Goal: Information Seeking & Learning: Compare options

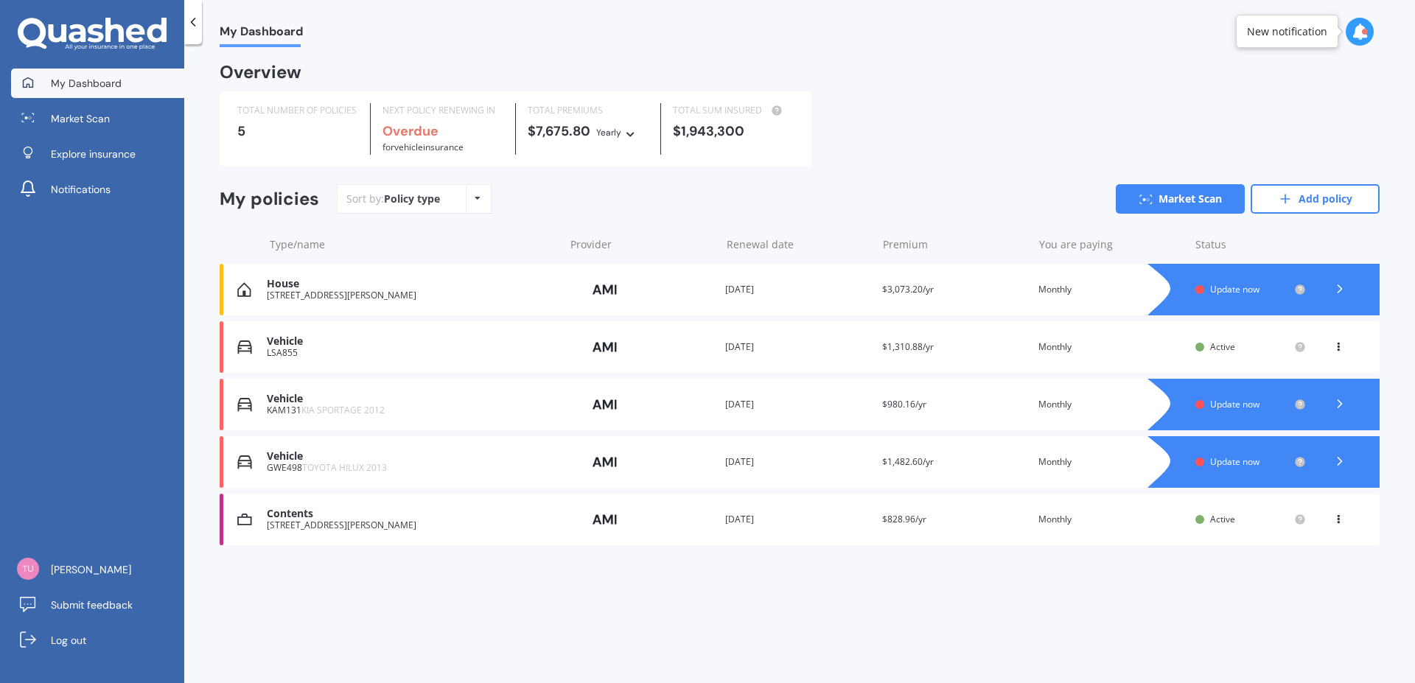
click at [1236, 407] on span "Update now" at bounding box center [1234, 404] width 49 height 13
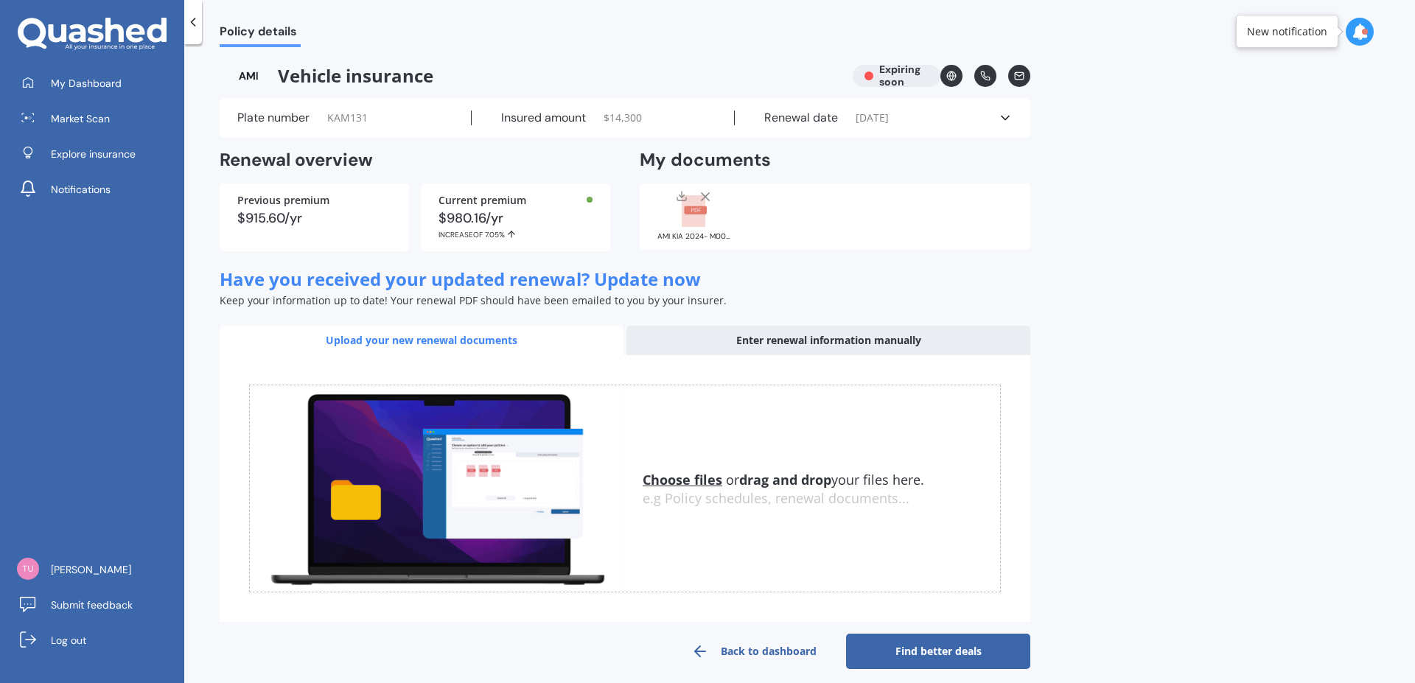
click at [846, 334] on div "Enter renewal information manually" at bounding box center [828, 340] width 404 height 29
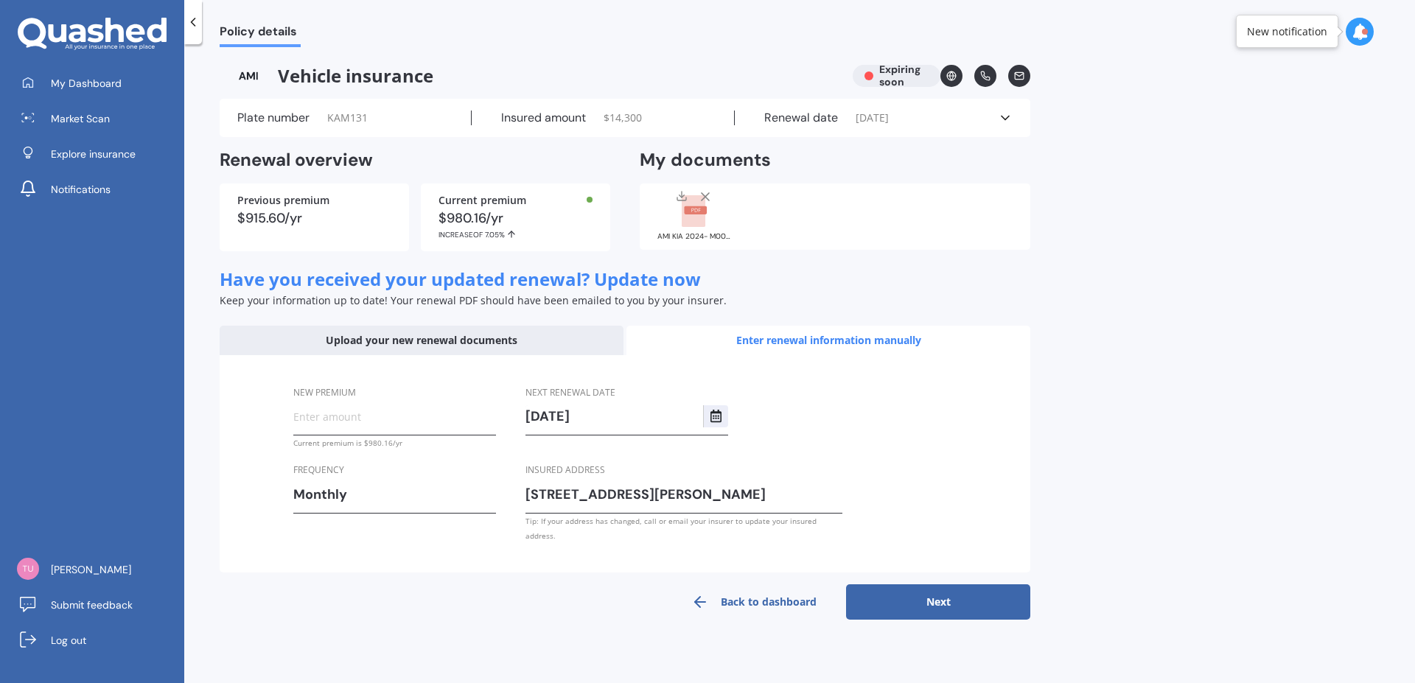
click at [382, 424] on input "New premium" at bounding box center [394, 416] width 203 height 22
type input "$68.45"
click at [717, 417] on icon "Select date" at bounding box center [716, 416] width 12 height 13
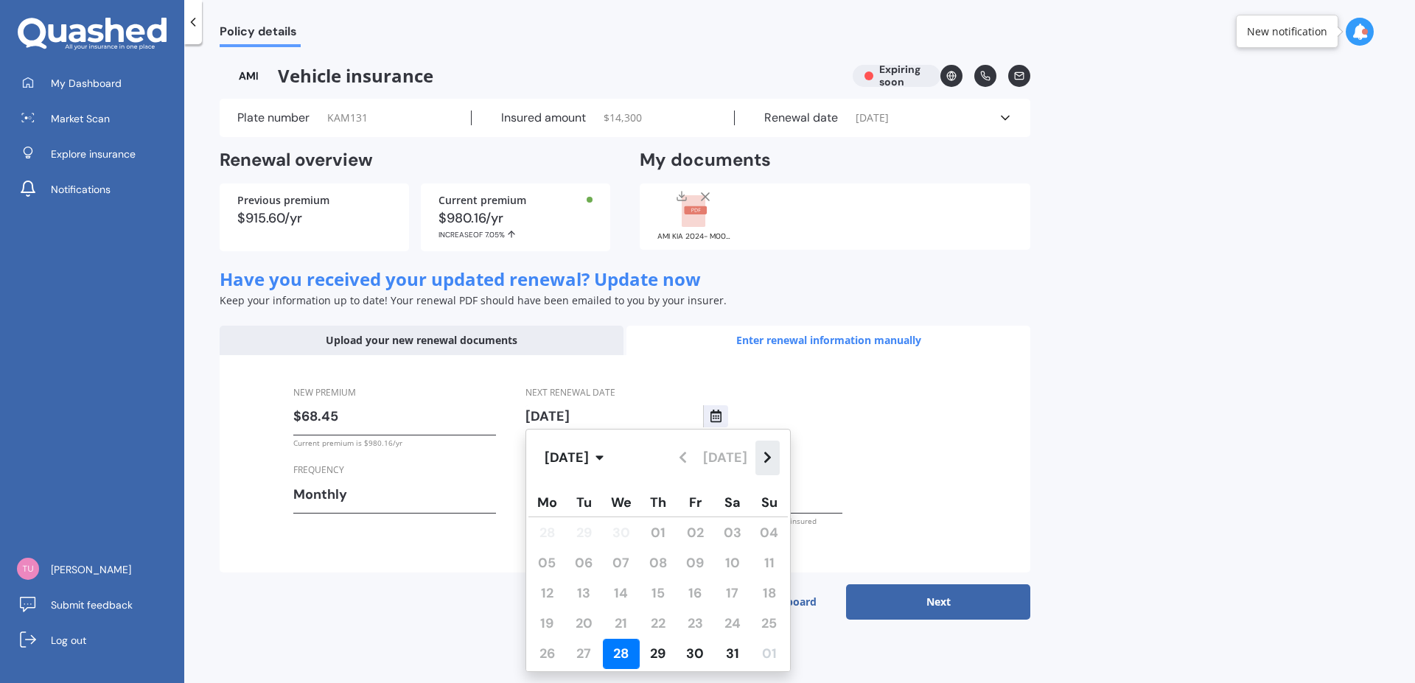
click at [772, 455] on button "Navigate forward" at bounding box center [767, 458] width 24 height 35
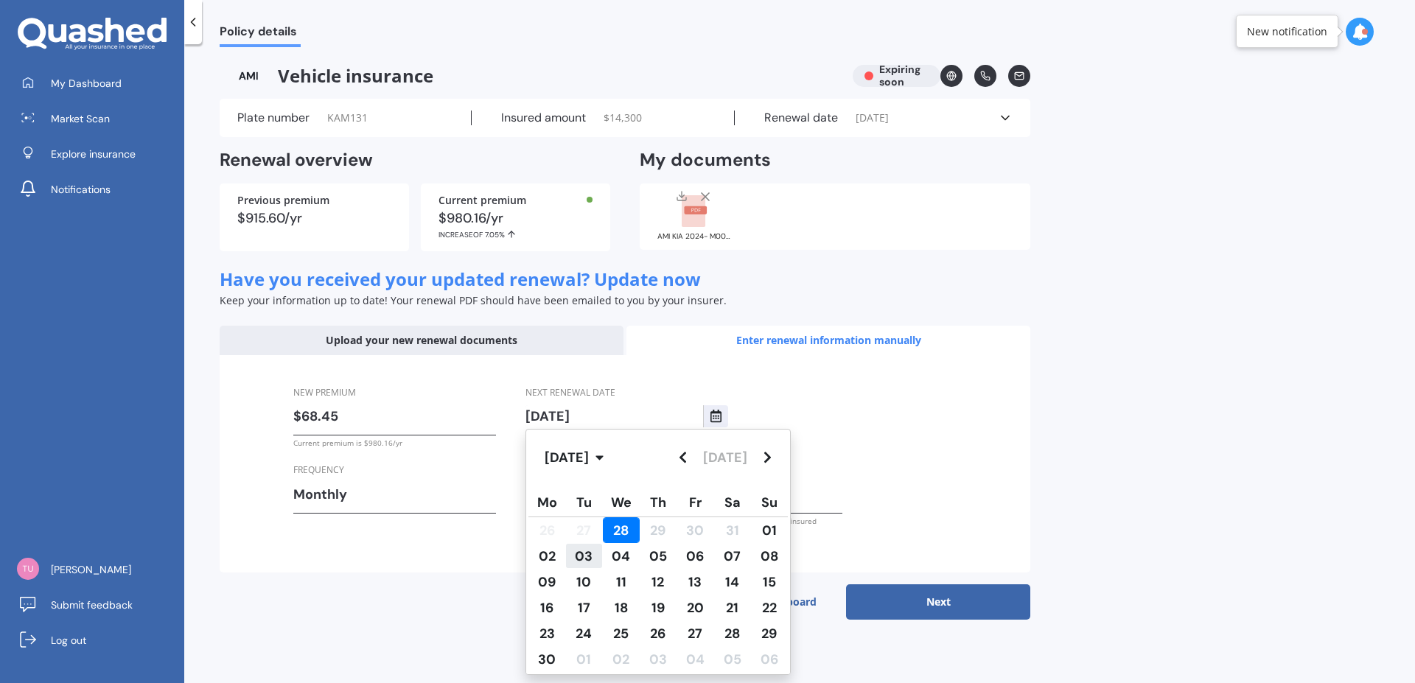
click at [592, 556] on span "03" at bounding box center [584, 556] width 18 height 18
type input "[DATE]"
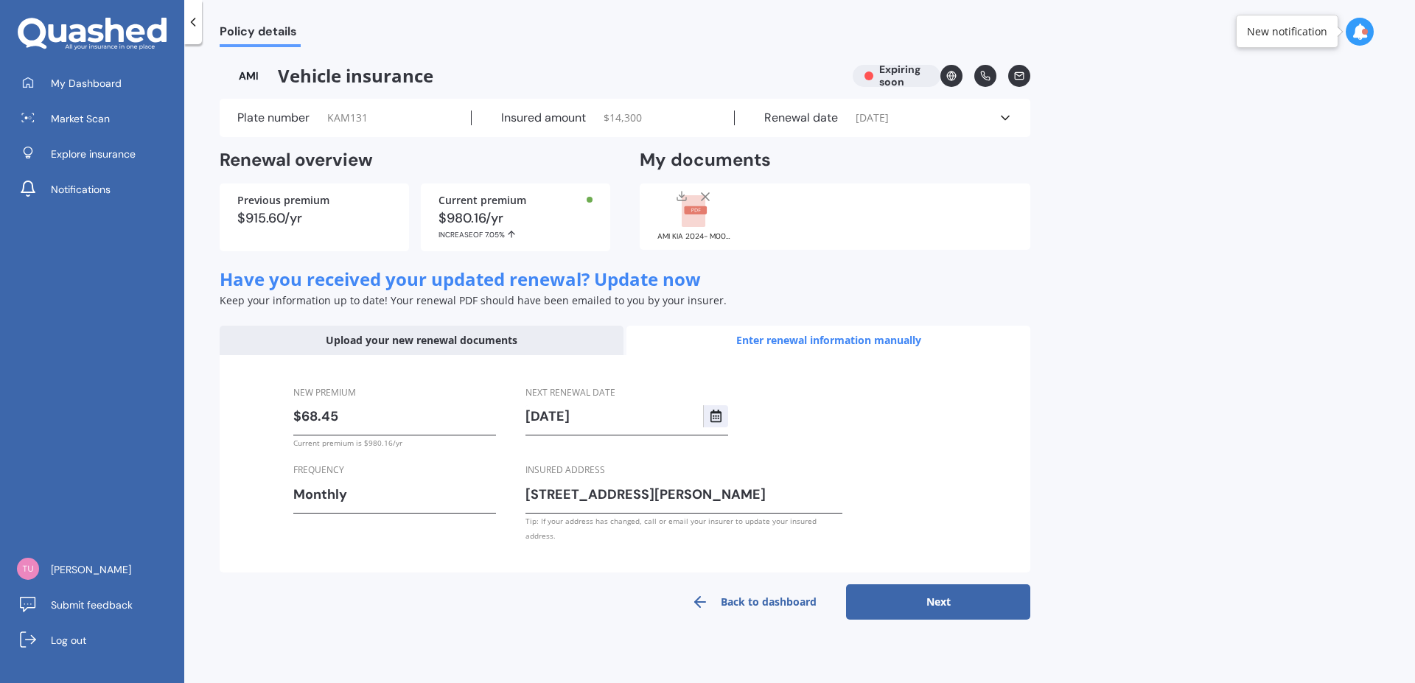
click at [961, 584] on button "Next" at bounding box center [938, 601] width 184 height 35
select select "03"
select select "11"
select select "2026"
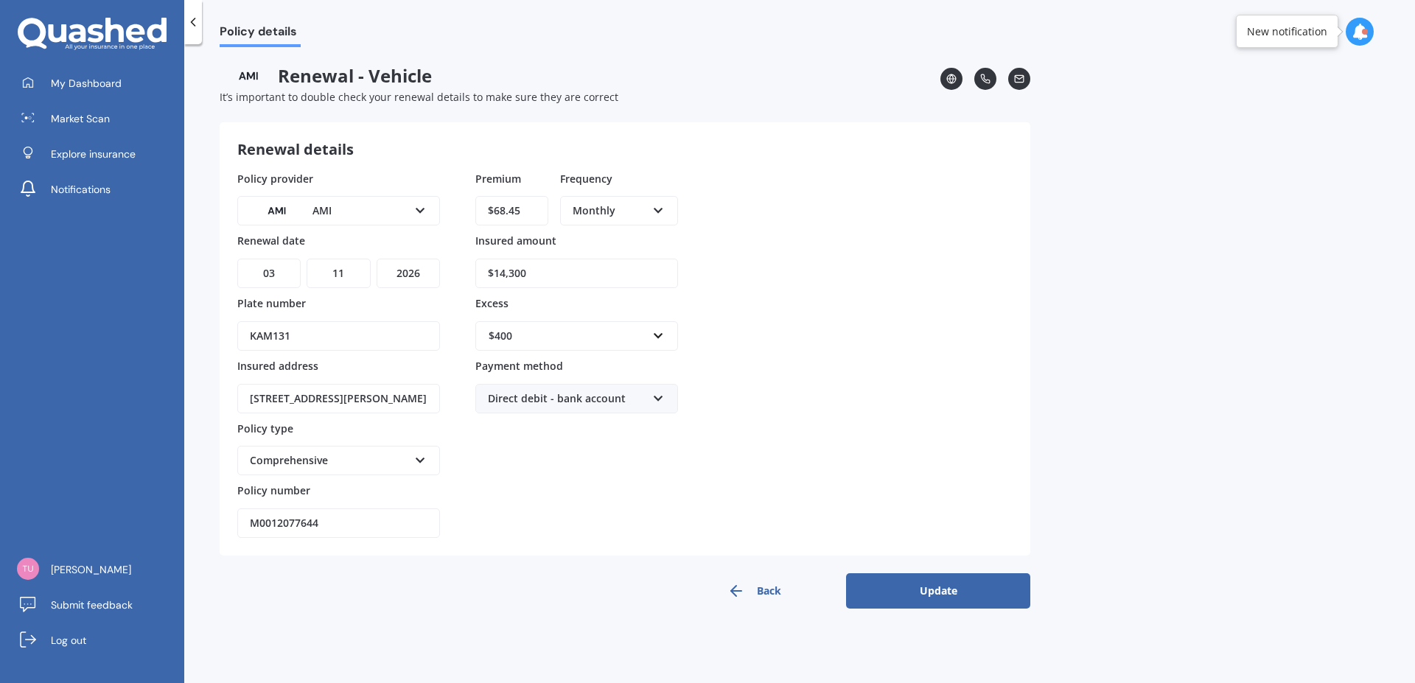
drag, startPoint x: 546, startPoint y: 270, endPoint x: 430, endPoint y: 307, distance: 121.4
click at [475, 288] on input "$14,300" at bounding box center [576, 273] width 203 height 29
type input "$13,585"
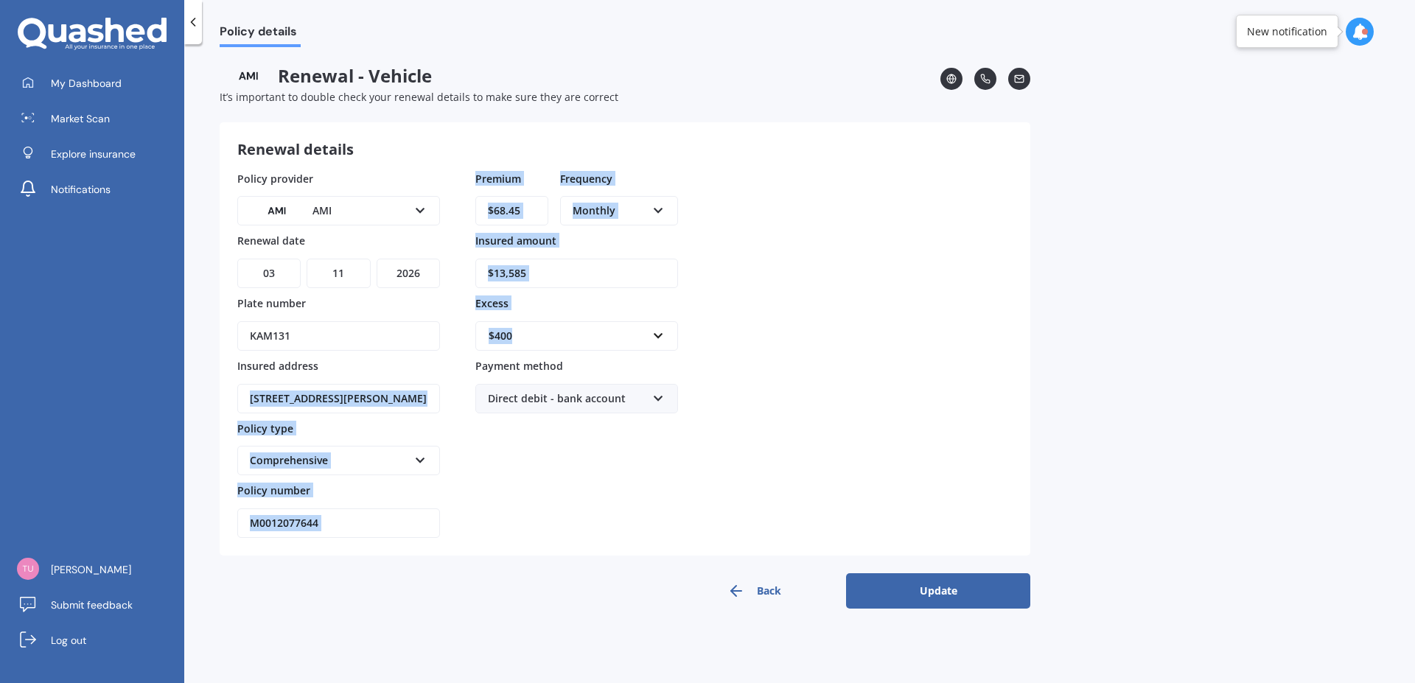
drag, startPoint x: 541, startPoint y: 338, endPoint x: 404, endPoint y: 368, distance: 139.6
click at [488, 344] on div "$400" at bounding box center [567, 336] width 158 height 16
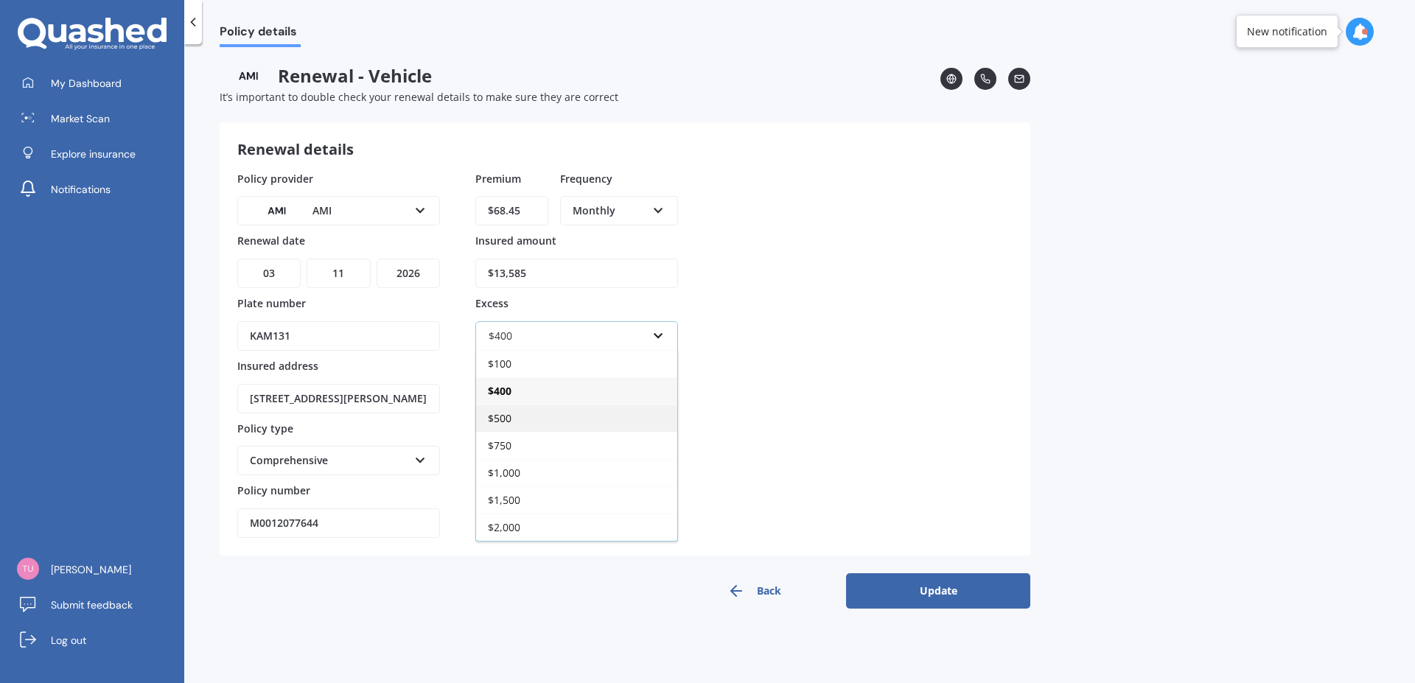
click at [513, 421] on div "$500" at bounding box center [576, 417] width 201 height 27
click at [933, 592] on button "Update" at bounding box center [938, 590] width 184 height 35
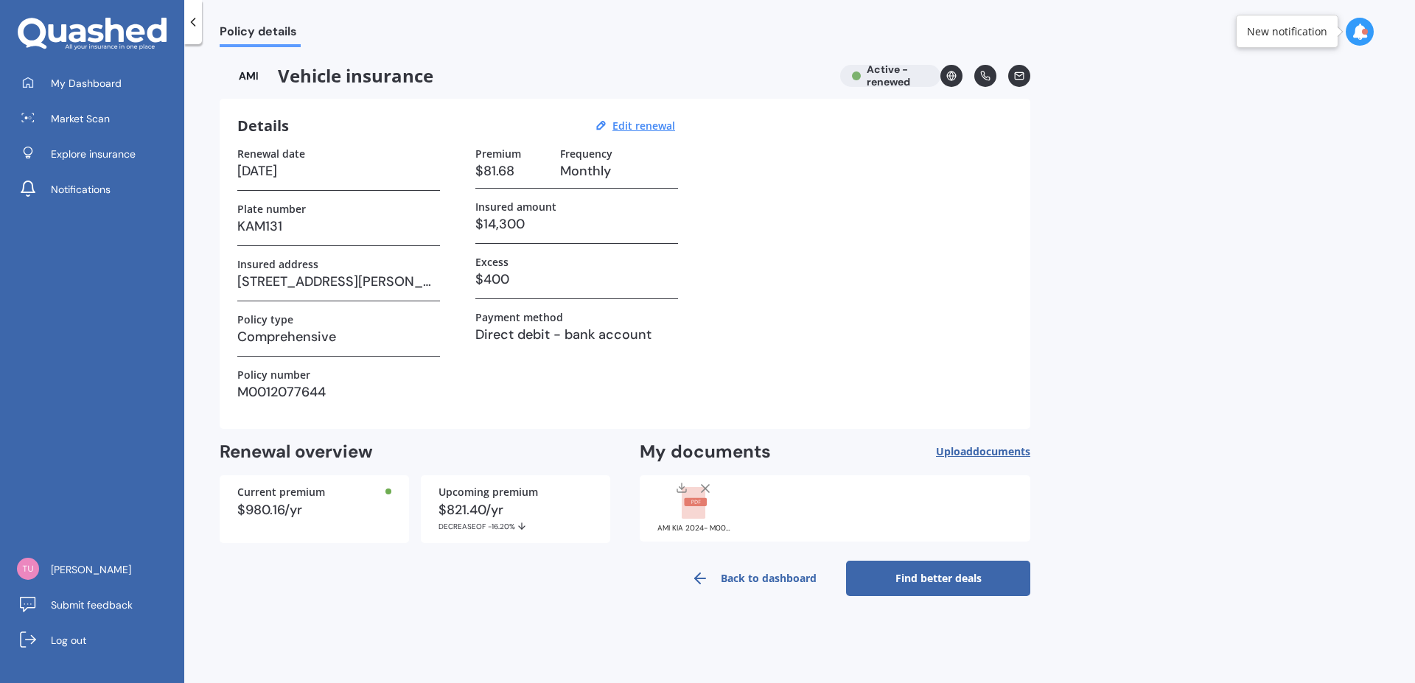
click at [937, 580] on link "Find better deals" at bounding box center [938, 578] width 184 height 35
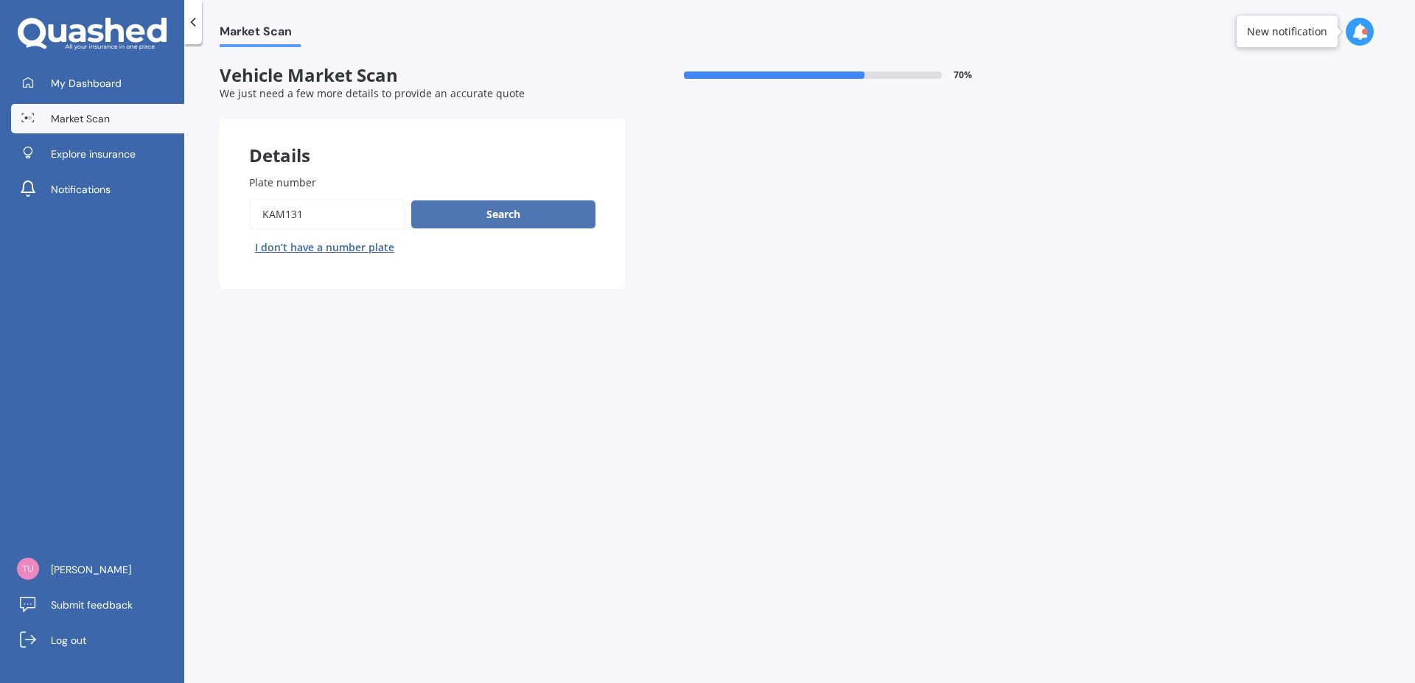
click at [480, 209] on button "Search" at bounding box center [503, 214] width 184 height 28
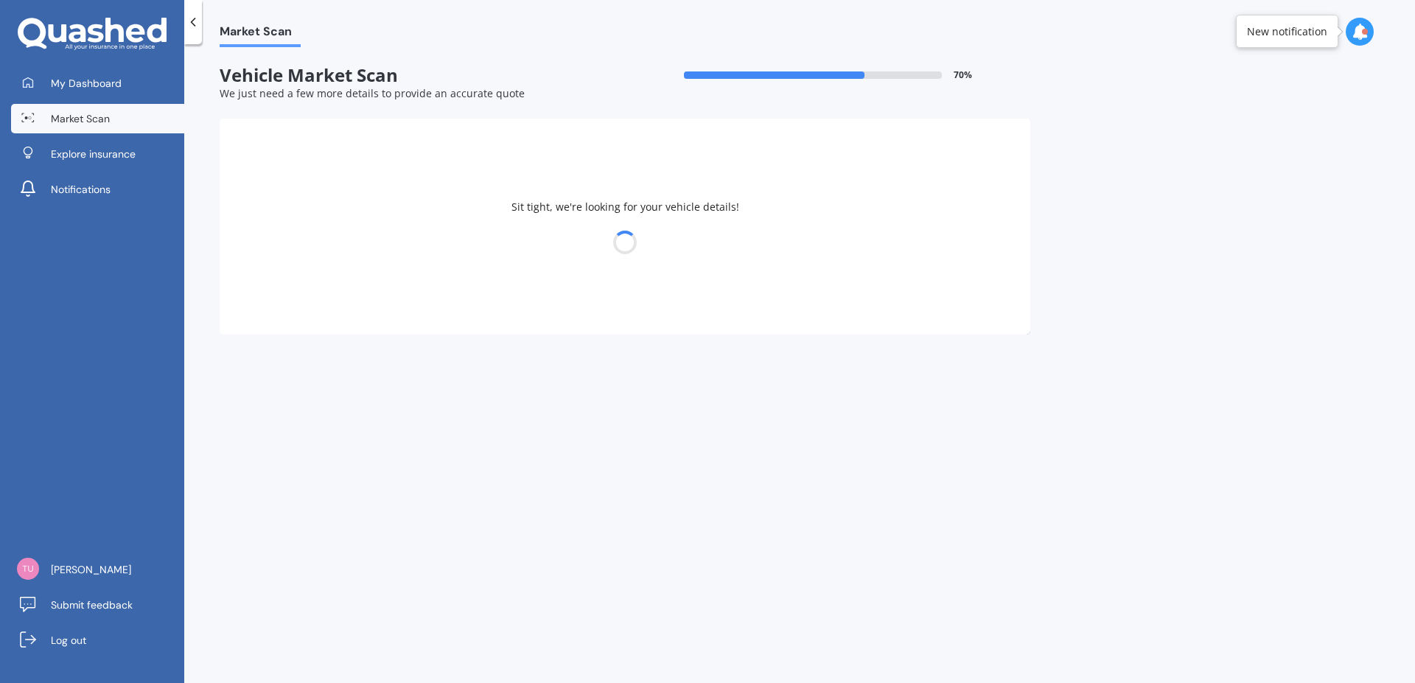
select select "KIA"
select select "SPORTAGE"
select select "06"
select select "03"
select select "1962"
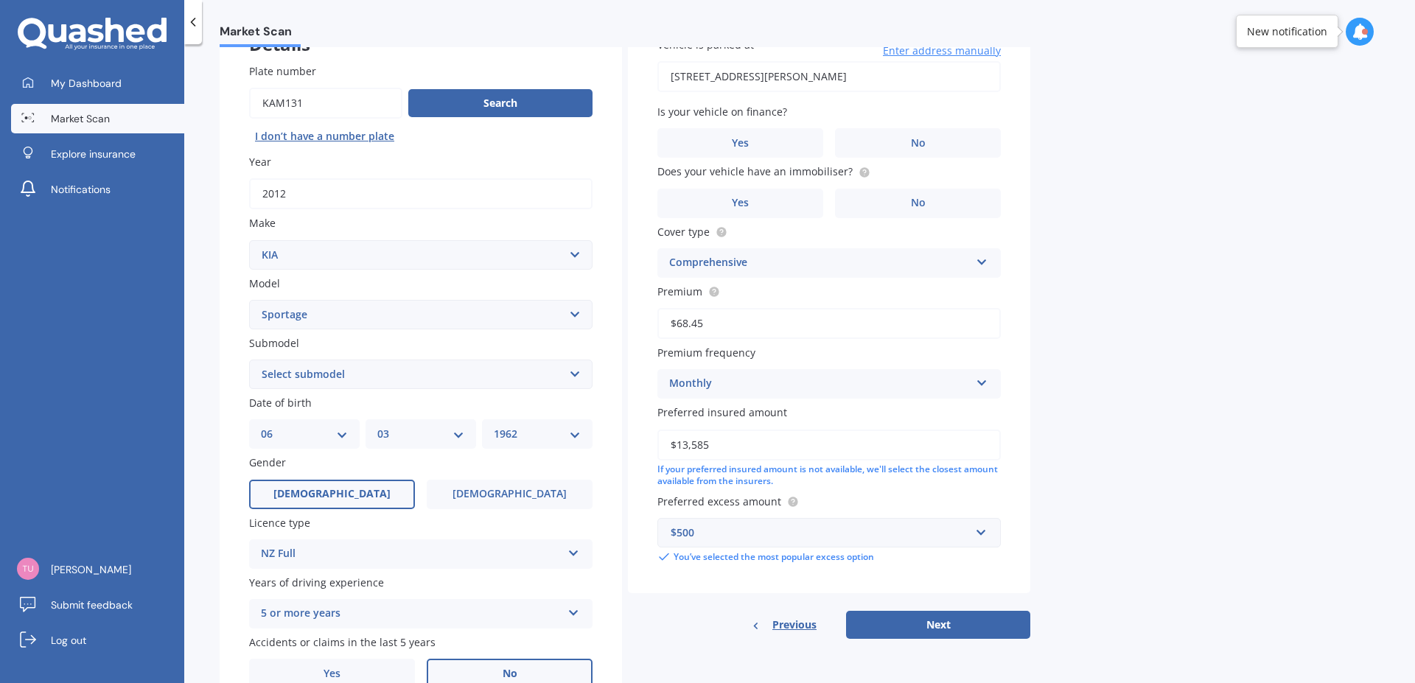
scroll to position [188, 0]
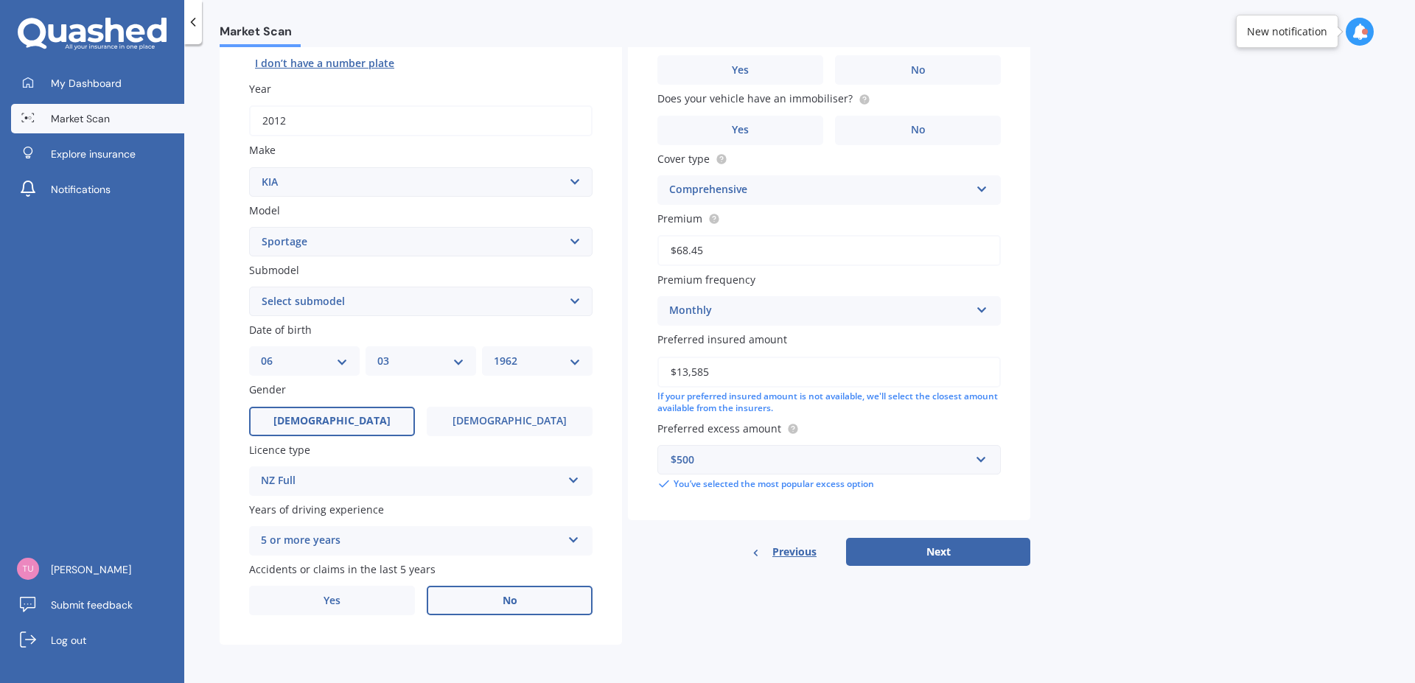
click at [489, 602] on label "No" at bounding box center [510, 600] width 166 height 29
click at [0, 0] on input "No" at bounding box center [0, 0] width 0 height 0
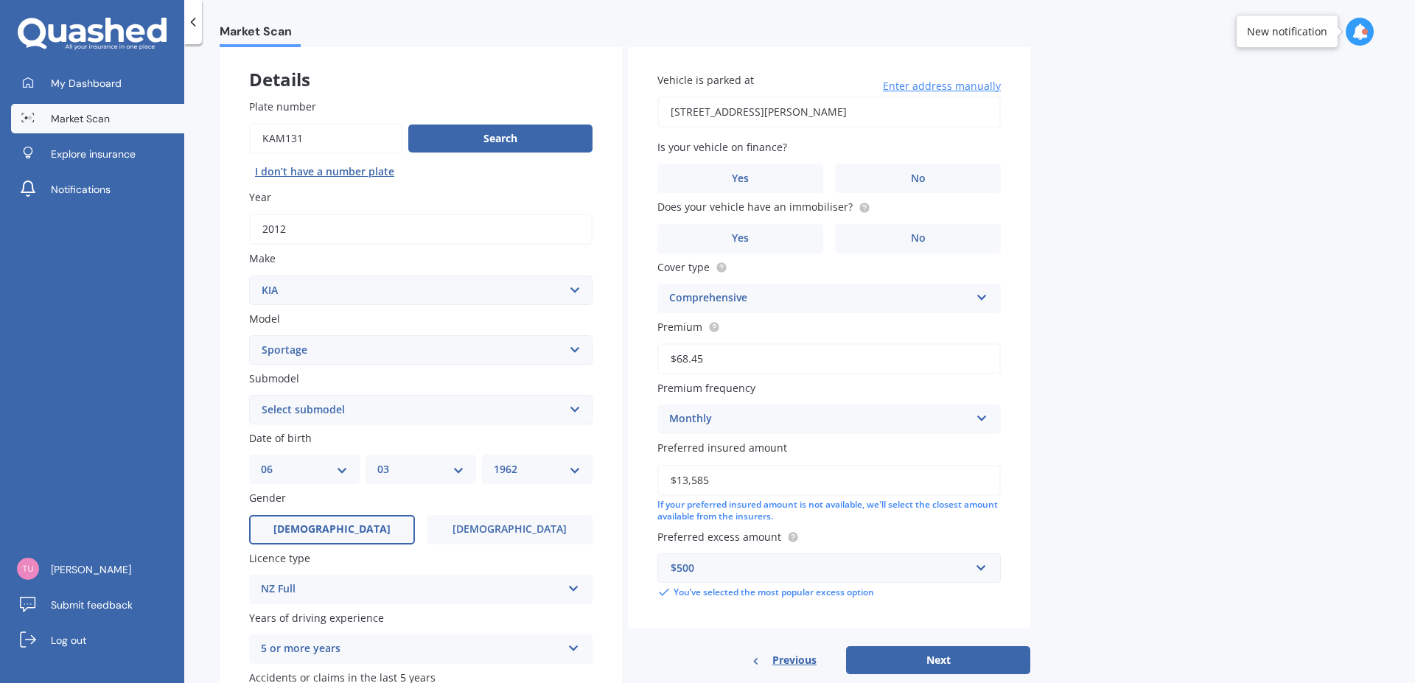
scroll to position [0, 0]
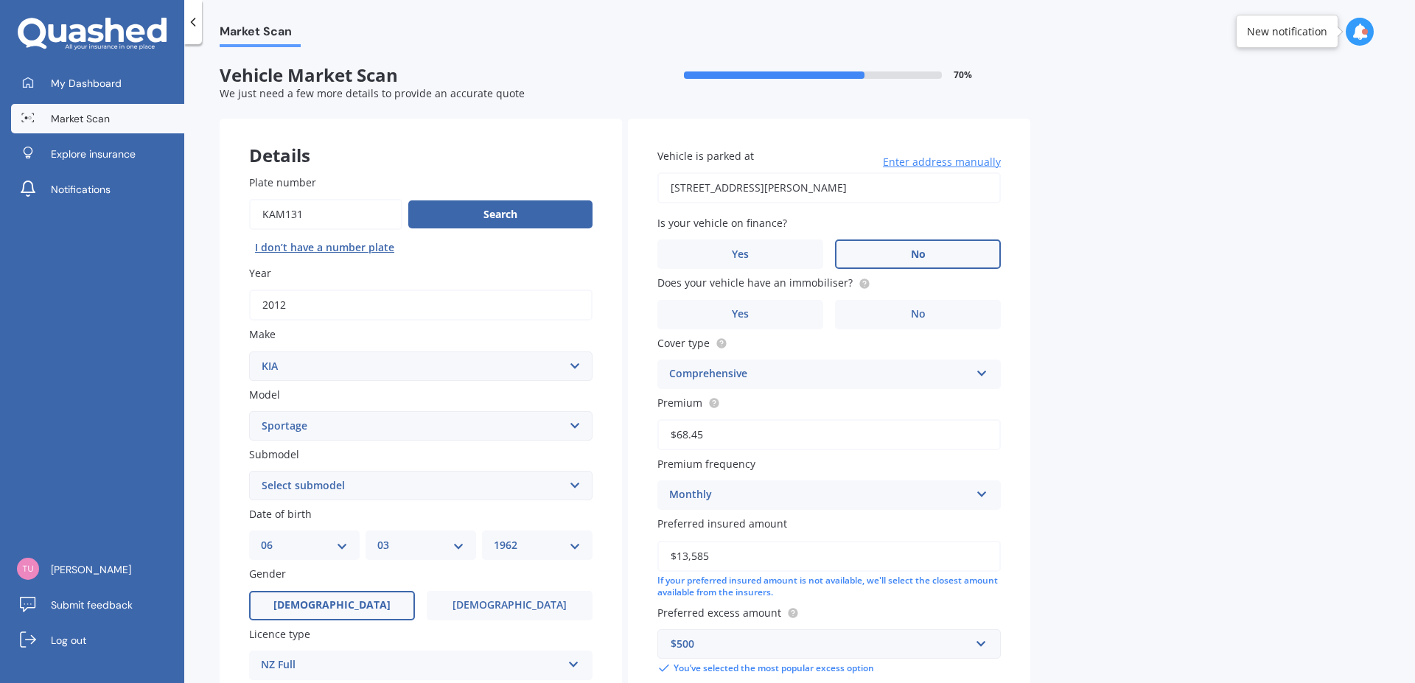
click at [889, 250] on label "No" at bounding box center [918, 253] width 166 height 29
click at [0, 0] on input "No" at bounding box center [0, 0] width 0 height 0
click at [771, 320] on label "Yes" at bounding box center [740, 314] width 166 height 29
click at [0, 0] on input "Yes" at bounding box center [0, 0] width 0 height 0
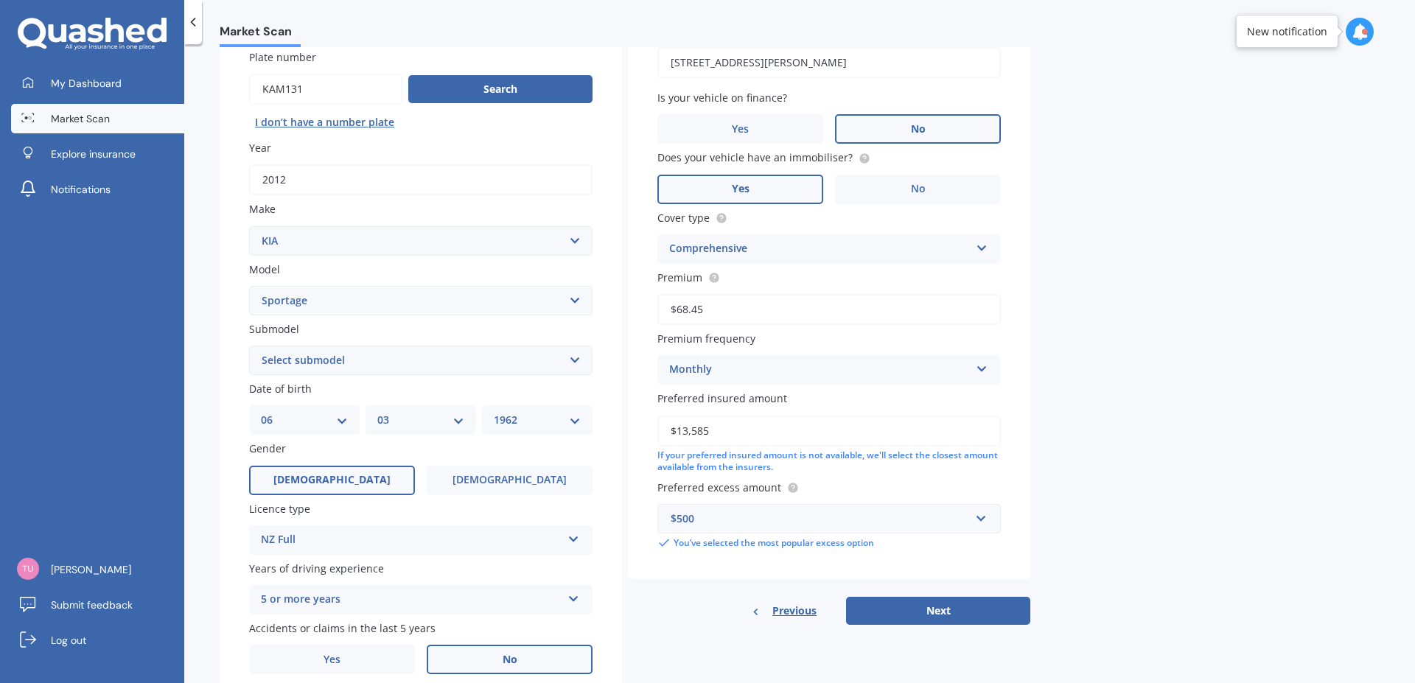
scroll to position [188, 0]
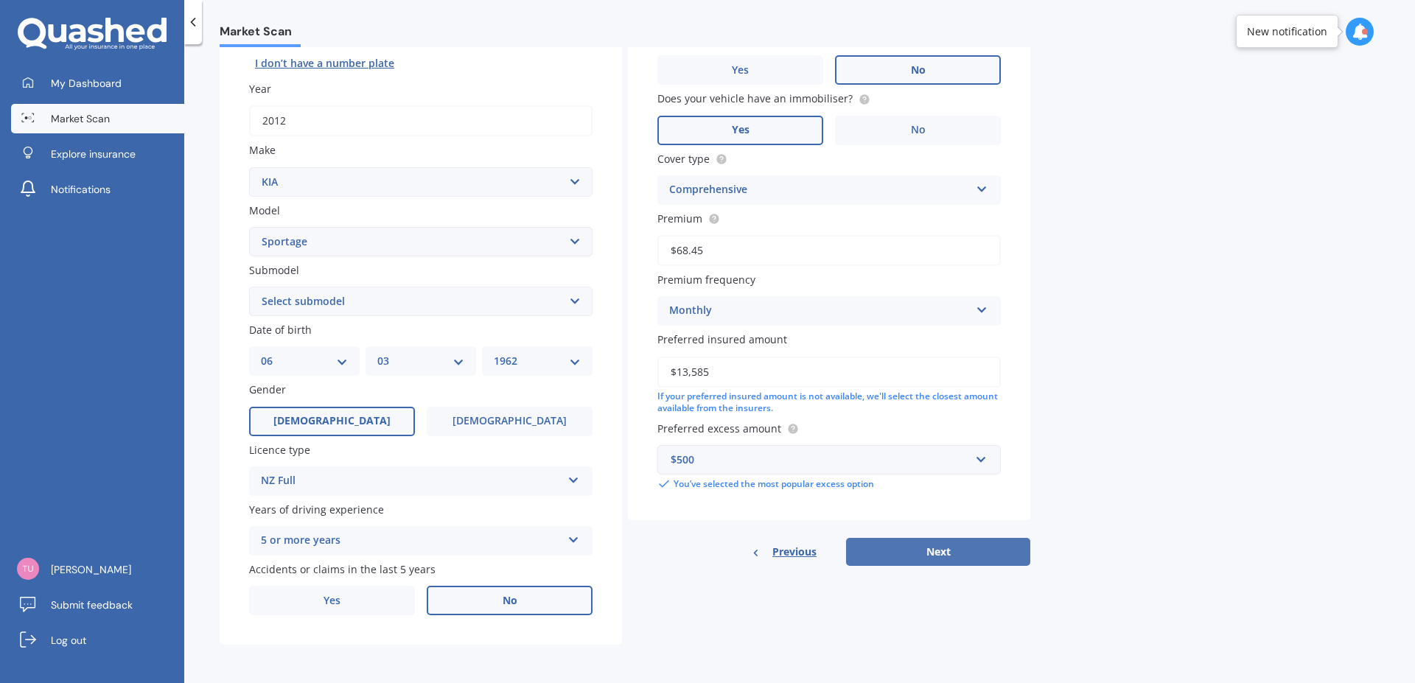
click at [933, 554] on button "Next" at bounding box center [938, 552] width 184 height 28
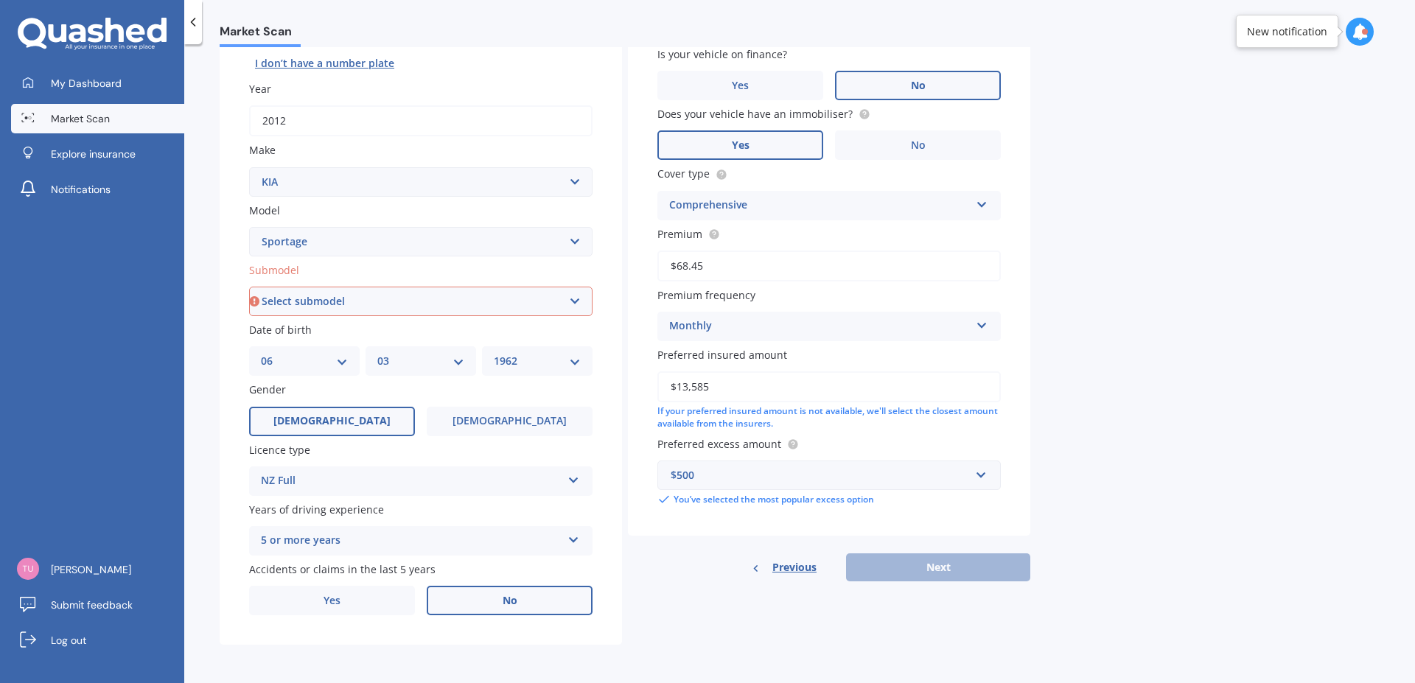
click at [249, 287] on select "Select submodel (All other) 2.0 4WD Petrol 2.0 EX Diesel 2.0 LX Diesel 2.4 EX A…" at bounding box center [420, 301] width 343 height 29
select select "2.0 LX DIESEL"
click option "2.0 LX Diesel" at bounding box center [0, 0] width 0 height 0
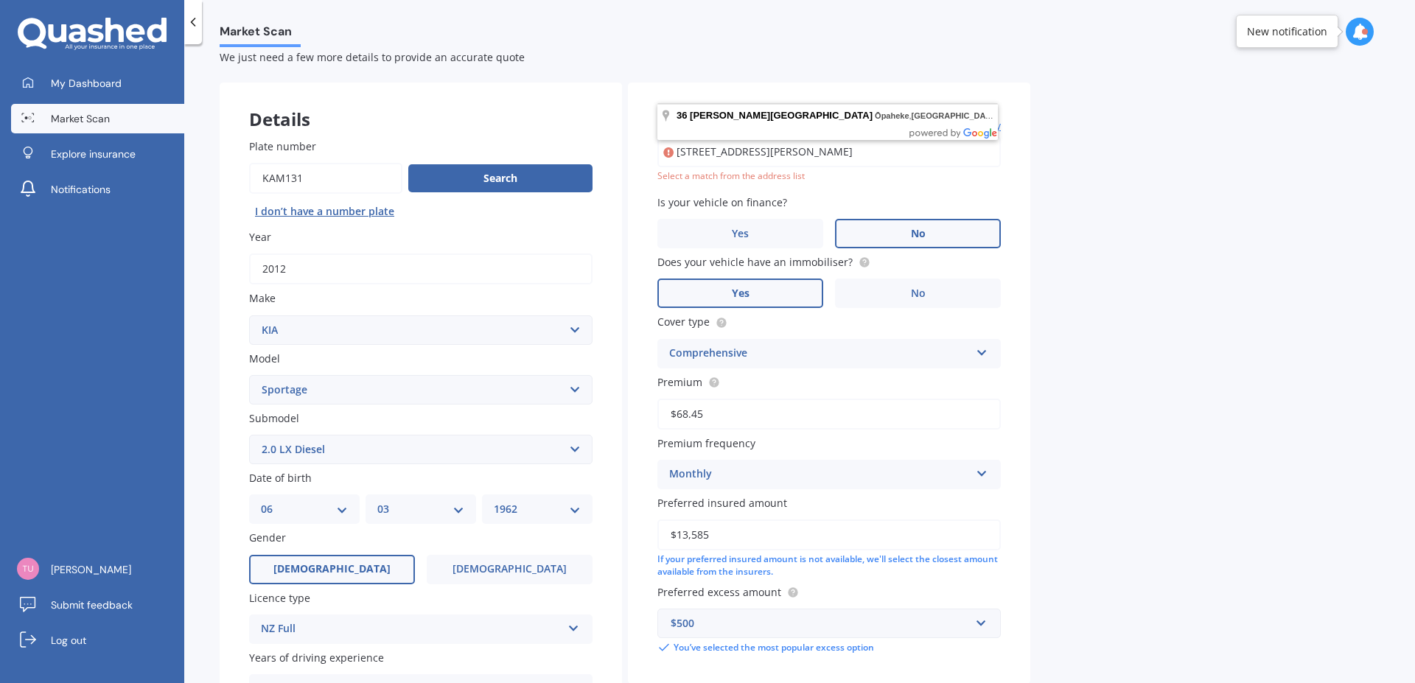
scroll to position [0, 0]
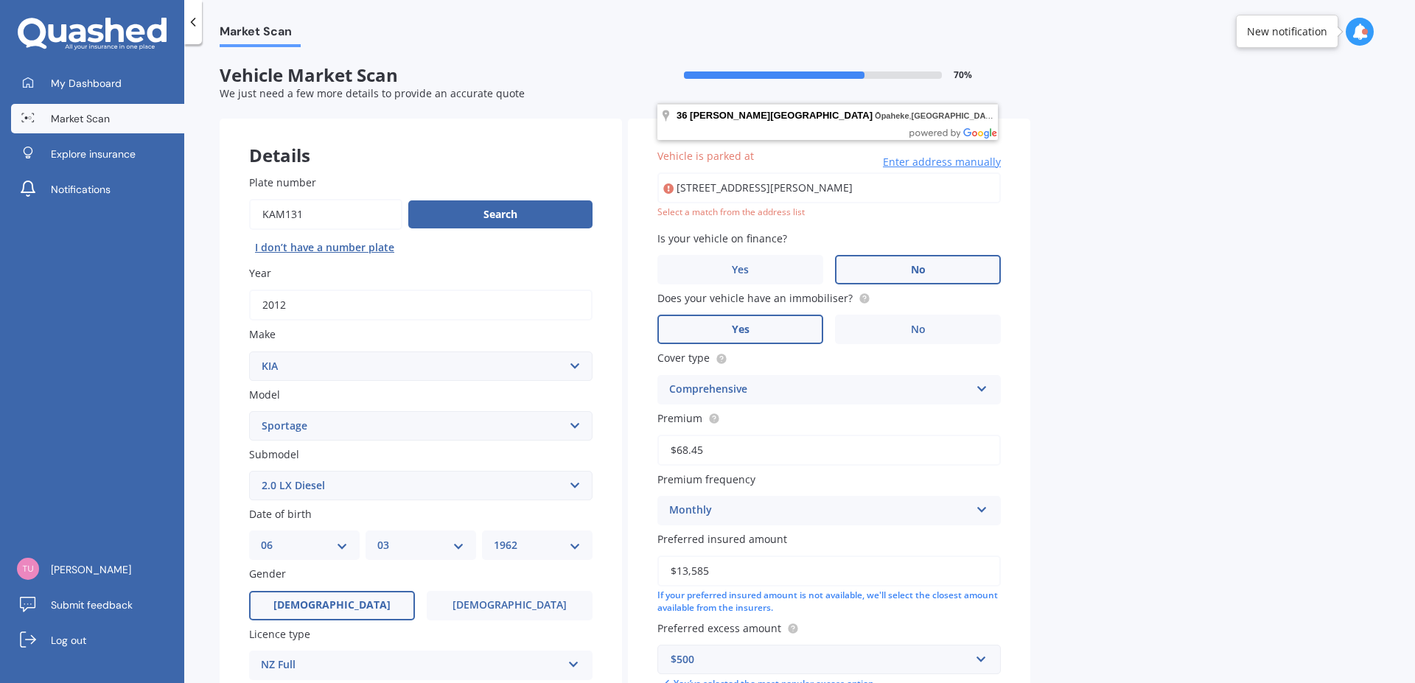
click at [913, 183] on input "[STREET_ADDRESS][PERSON_NAME]" at bounding box center [828, 187] width 343 height 31
click at [667, 190] on icon at bounding box center [668, 188] width 10 height 15
click at [842, 189] on input "[STREET_ADDRESS][PERSON_NAME]" at bounding box center [828, 187] width 343 height 31
type input "[STREET_ADDRESS][PERSON_NAME]"
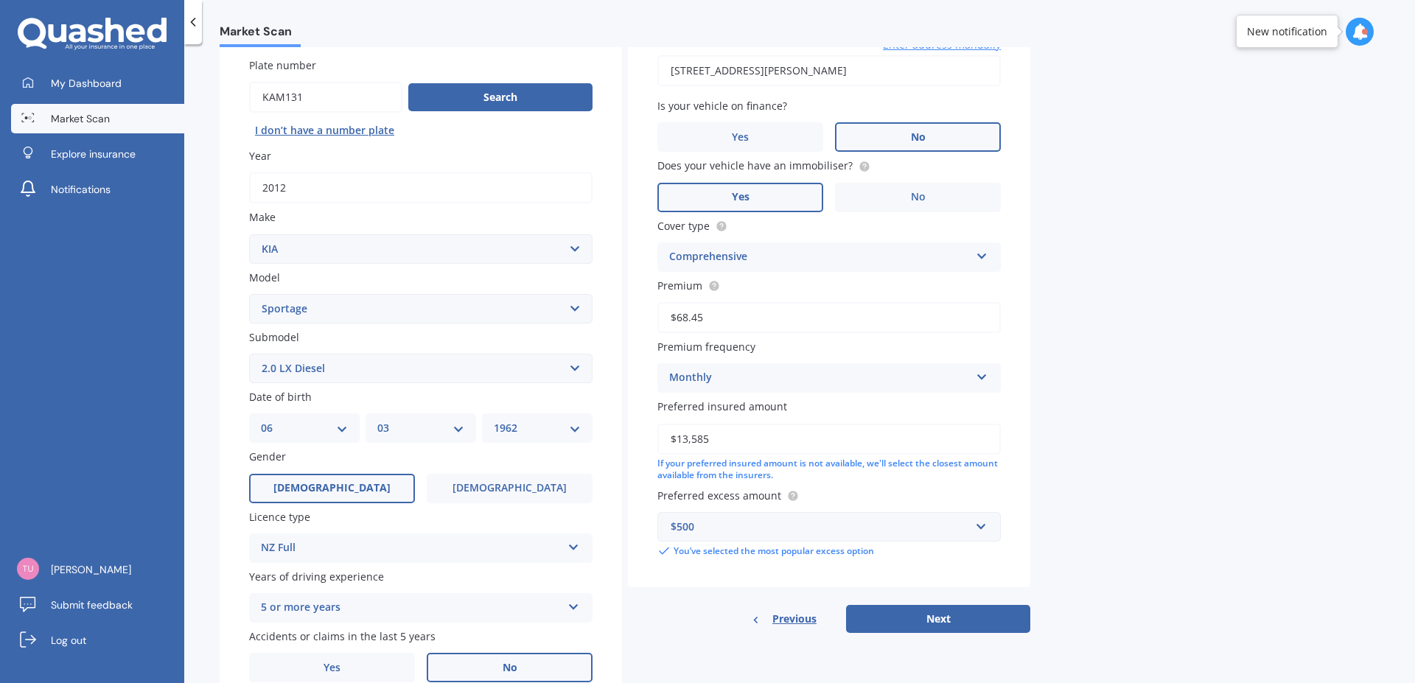
scroll to position [188, 0]
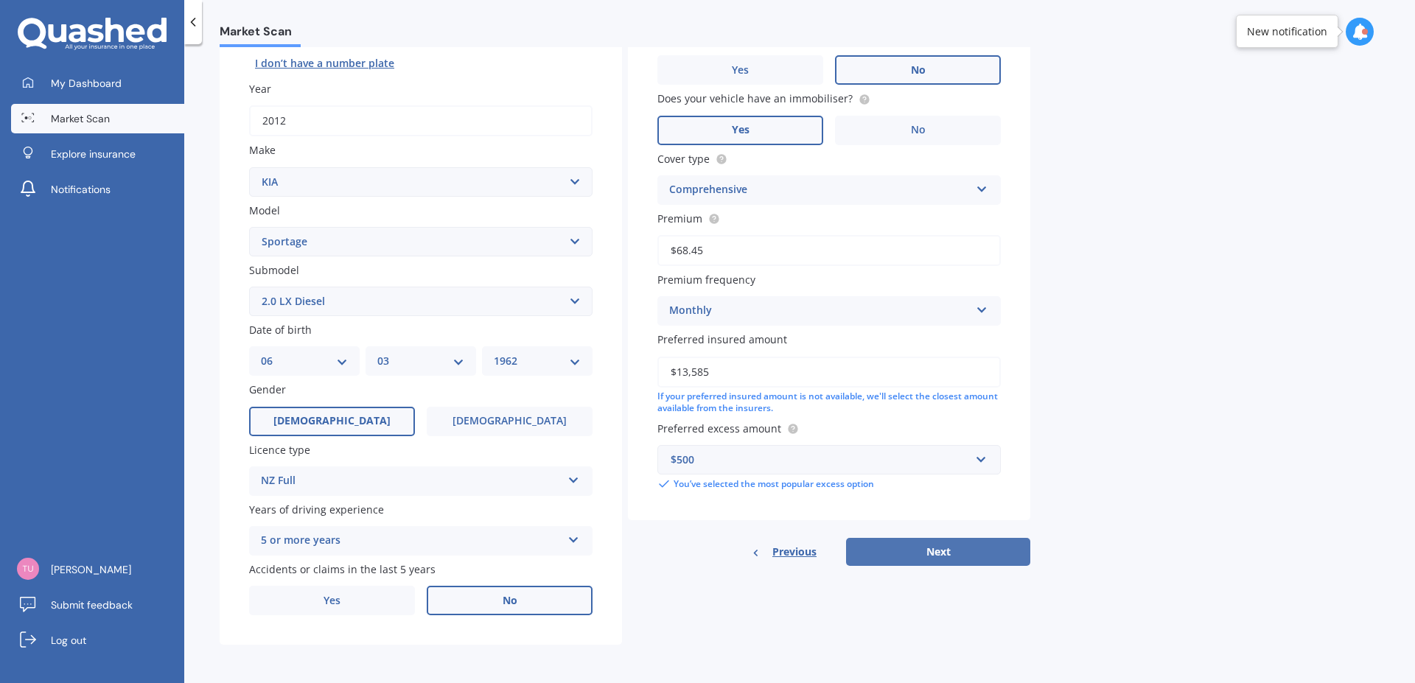
click at [955, 561] on button "Next" at bounding box center [938, 552] width 184 height 28
select select "06"
select select "03"
select select "1962"
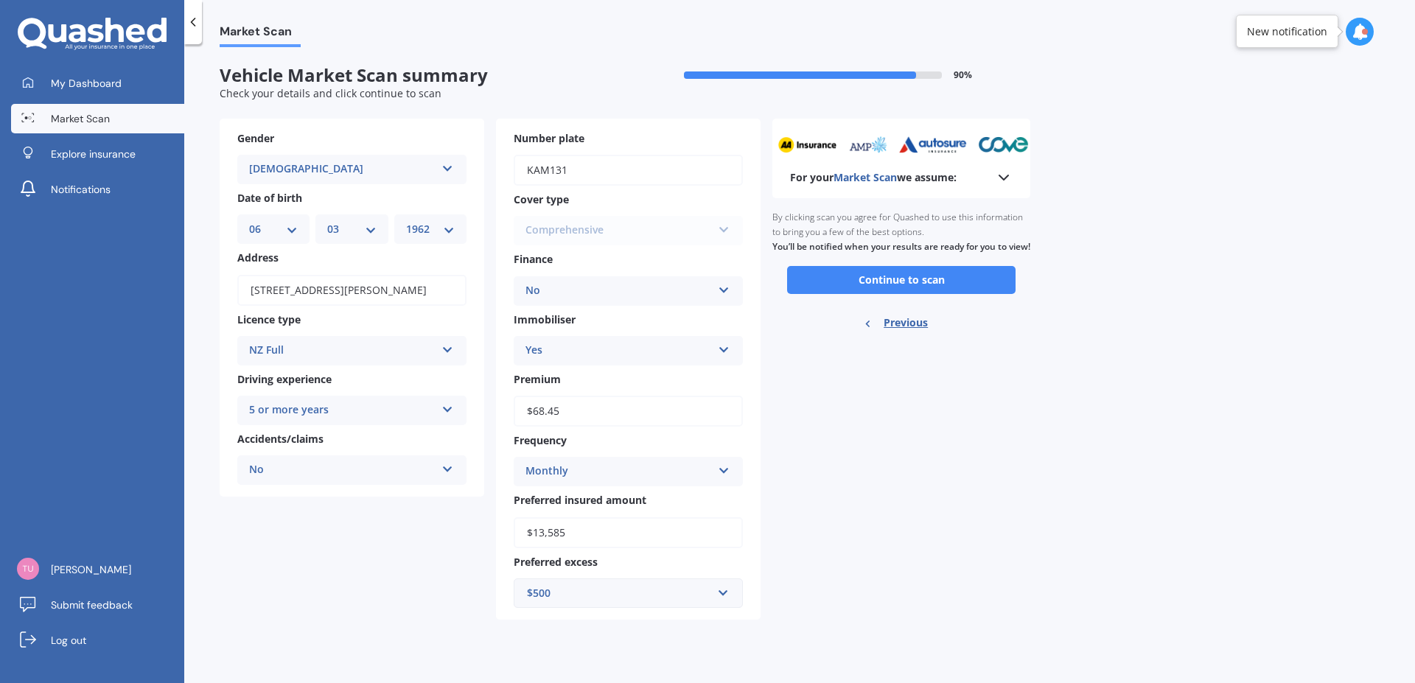
scroll to position [0, 0]
click at [903, 291] on button "Continue to scan" at bounding box center [901, 280] width 228 height 28
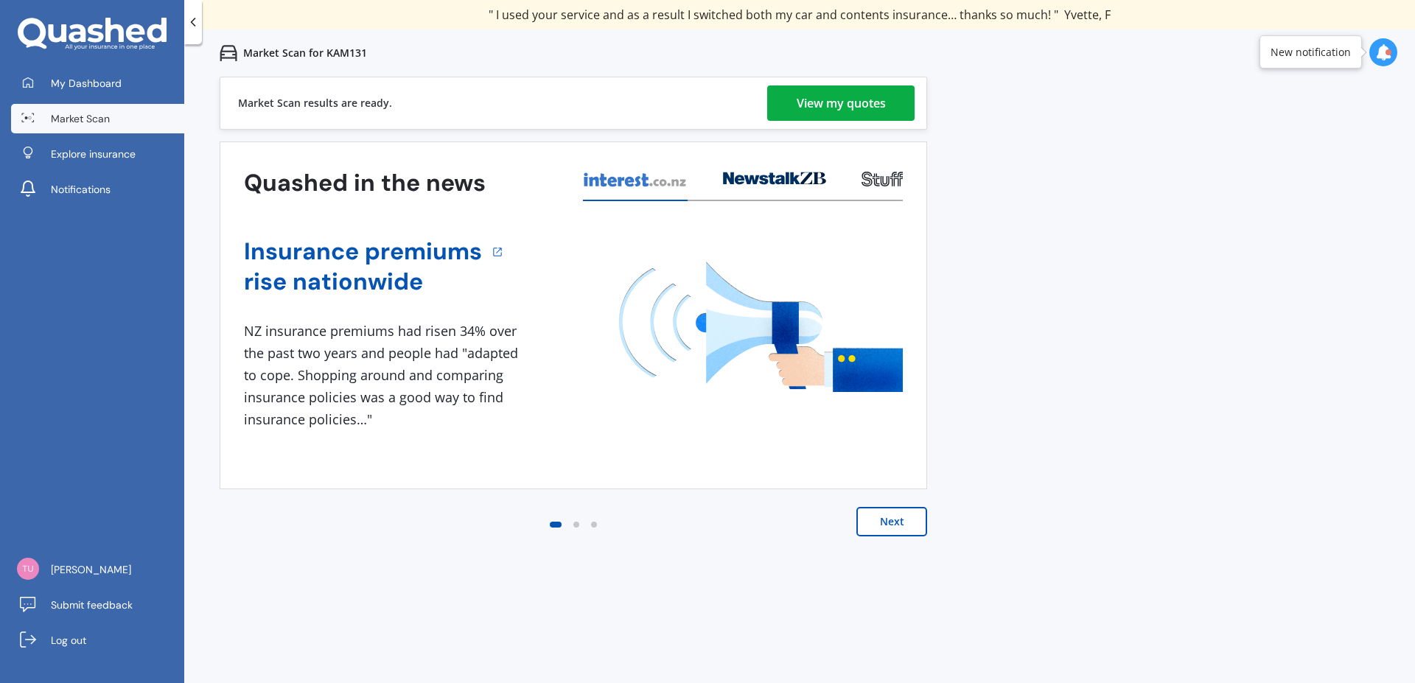
click at [836, 95] on div "View my quotes" at bounding box center [840, 102] width 89 height 35
